Goal: Check status

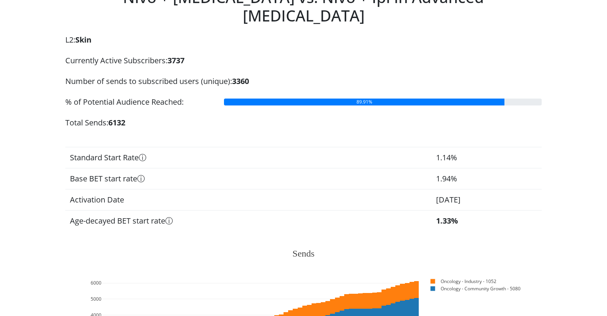
scroll to position [31, 0]
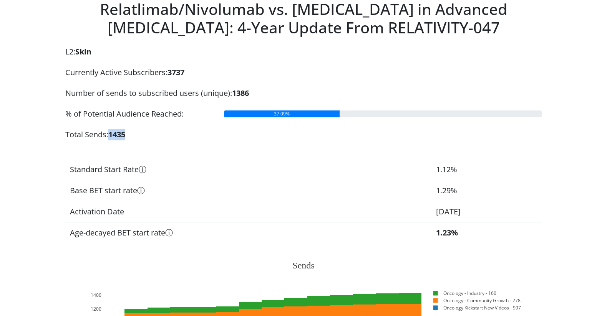
drag, startPoint x: 111, startPoint y: 133, endPoint x: 131, endPoint y: 133, distance: 20.0
click at [131, 133] on div "Total Sends: 1435" at bounding box center [303, 135] width 476 height 12
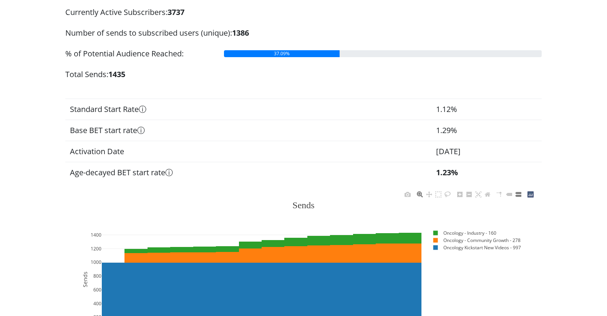
scroll to position [71, 0]
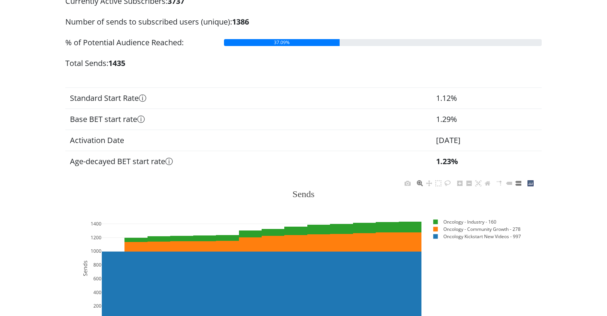
drag, startPoint x: 499, startPoint y: 234, endPoint x: 496, endPoint y: 220, distance: 13.8
click at [474, 221] on g "Oncology - Industry - 160 Oncology - Community Growth - 278 Oncology Kickstart …" at bounding box center [479, 230] width 103 height 26
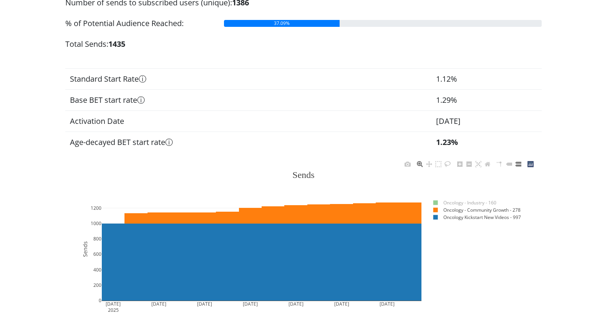
scroll to position [91, 0]
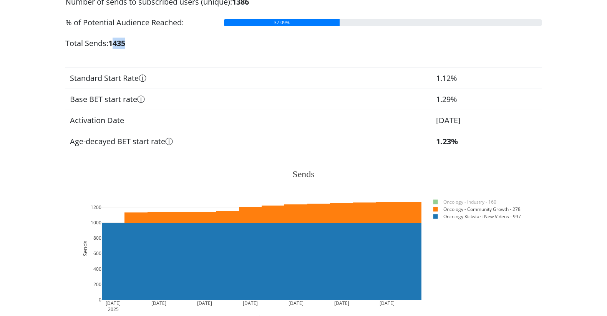
click at [136, 43] on div "Total Sends: 1435" at bounding box center [303, 44] width 476 height 12
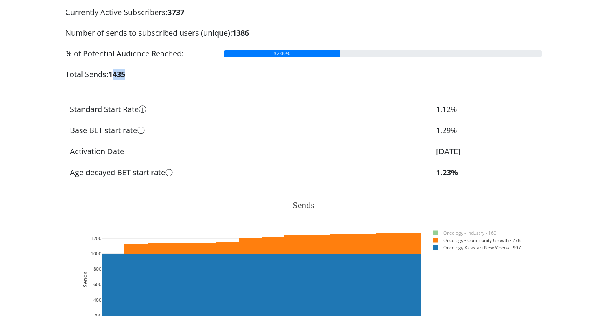
scroll to position [37, 0]
